Goal: Information Seeking & Learning: Learn about a topic

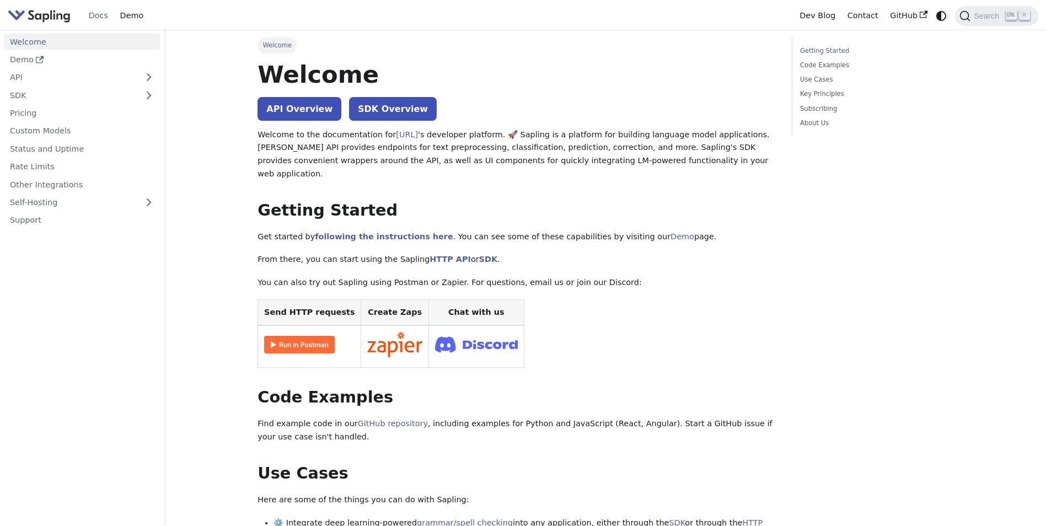
drag, startPoint x: 909, startPoint y: 0, endPoint x: 919, endPoint y: 256, distance: 256.6
drag, startPoint x: 928, startPoint y: 328, endPoint x: 952, endPoint y: 167, distance: 162.2
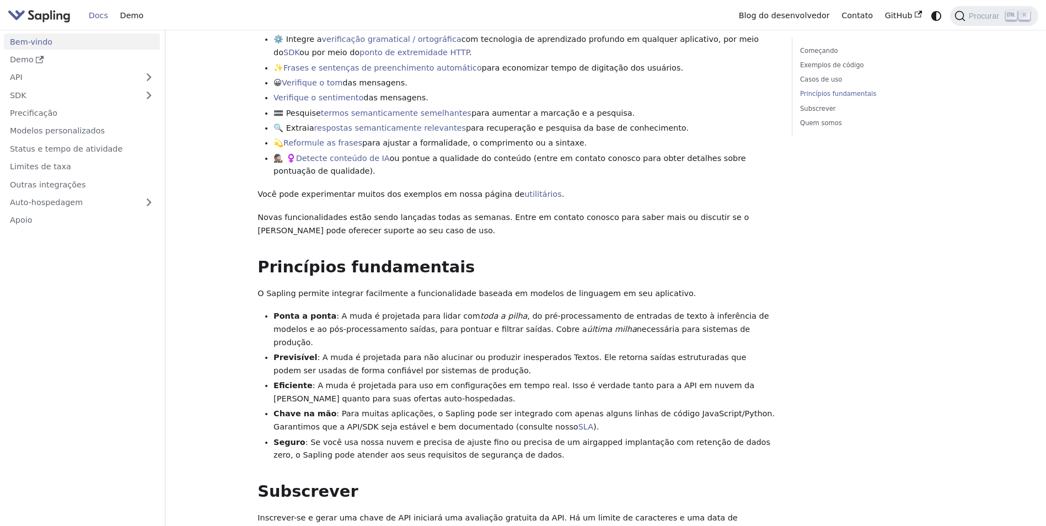
scroll to position [607, 0]
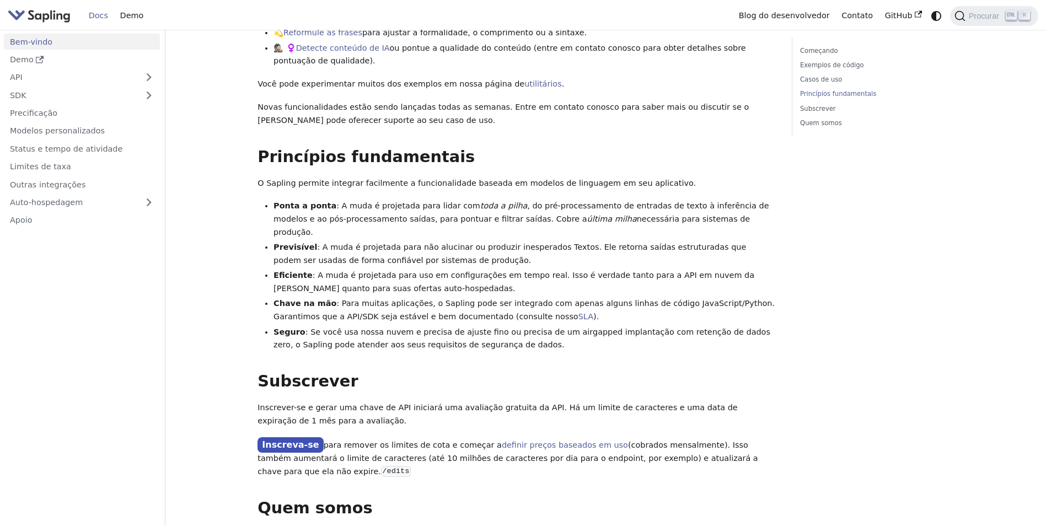
click at [92, 18] on link "Docs" at bounding box center [98, 15] width 31 height 17
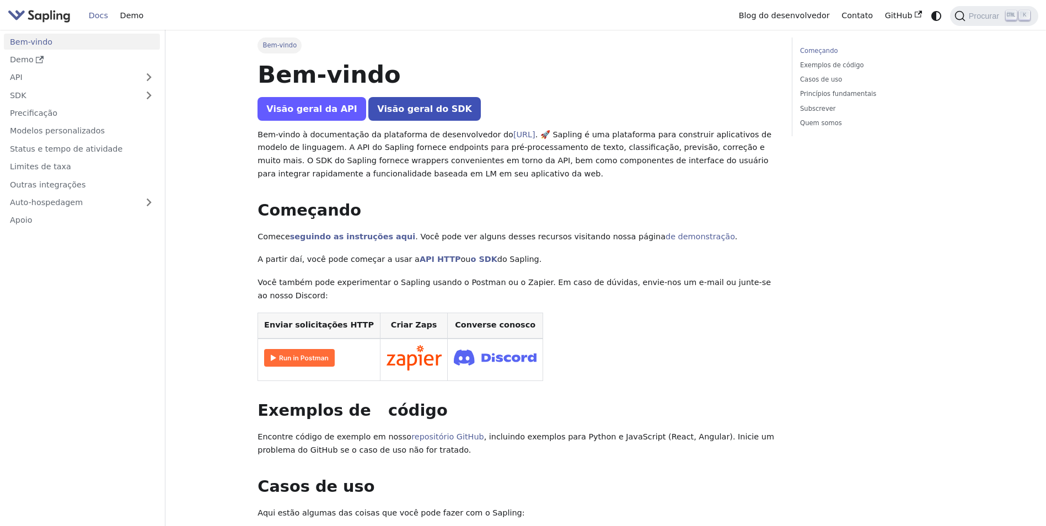
click at [307, 109] on link "Visão geral da API" at bounding box center [312, 109] width 108 height 24
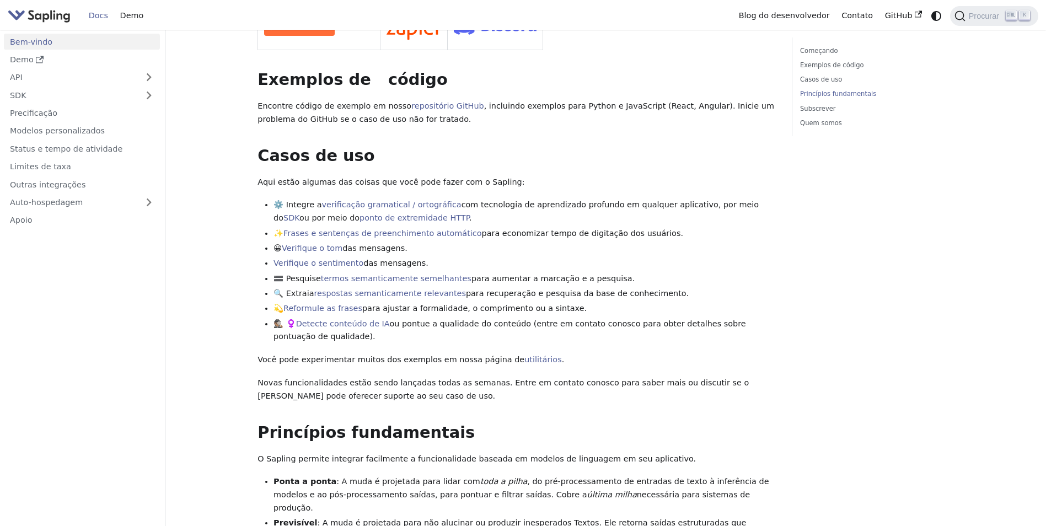
scroll to position [717, 0]
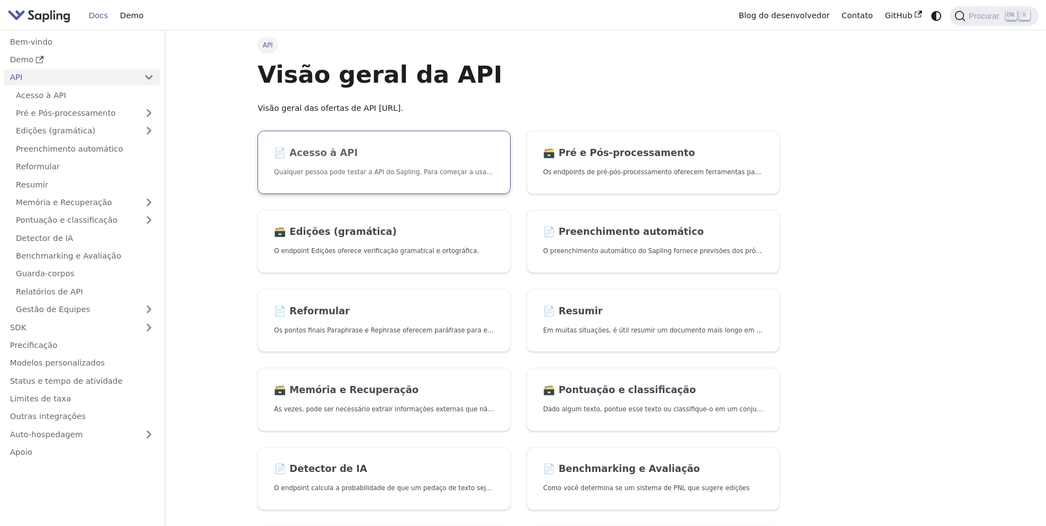
click at [419, 144] on link "📄️ Acesso à API Qualquer pessoa pode testar a API do Sapling. Para começar a us…" at bounding box center [384, 162] width 253 height 63
